Goal: Navigation & Orientation: Find specific page/section

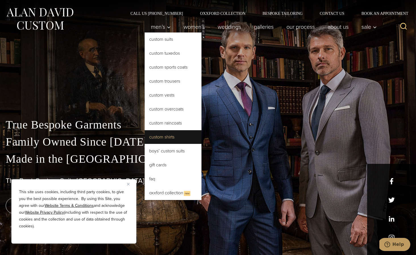
click at [163, 138] on link "Custom Shirts" at bounding box center [173, 137] width 57 height 14
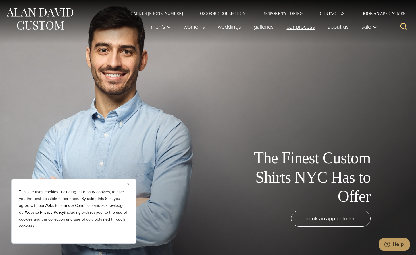
click at [291, 28] on link "Our Process" at bounding box center [300, 26] width 41 height 11
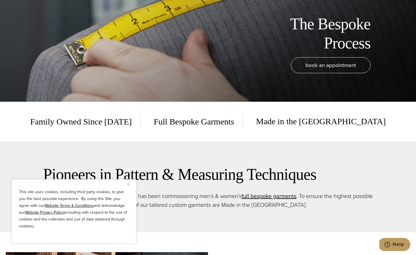
scroll to position [201, 0]
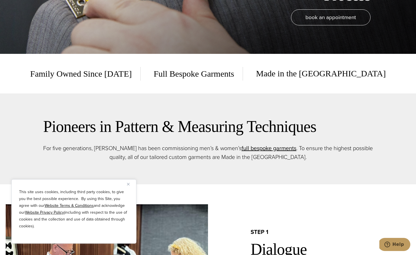
click at [129, 183] on img "Close" at bounding box center [128, 184] width 3 height 3
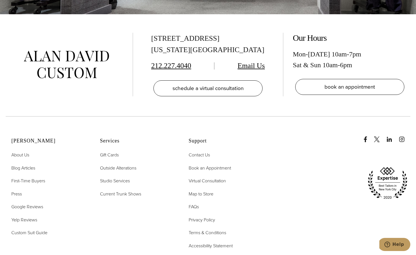
scroll to position [1904, 0]
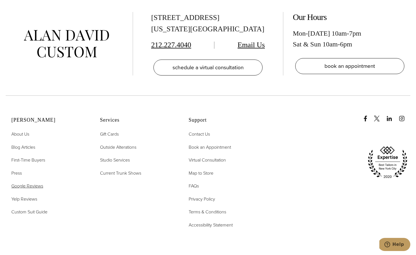
click at [34, 182] on span "Google Reviews" at bounding box center [27, 185] width 32 height 7
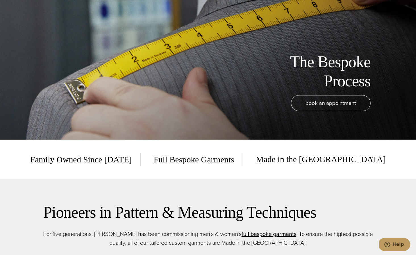
scroll to position [0, 0]
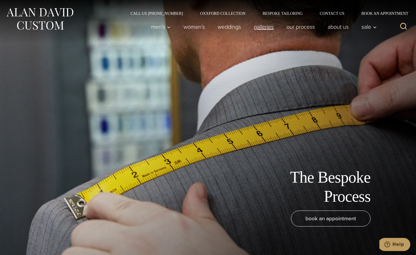
click at [253, 30] on link "Galleries" at bounding box center [264, 26] width 33 height 11
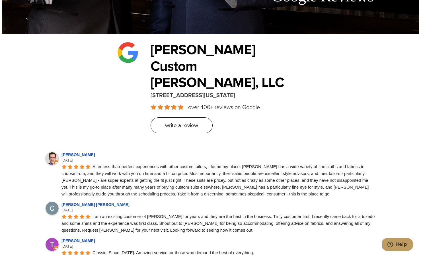
scroll to position [331, 0]
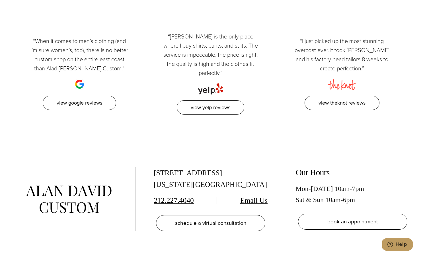
scroll to position [1304, 0]
